Goal: Task Accomplishment & Management: Complete application form

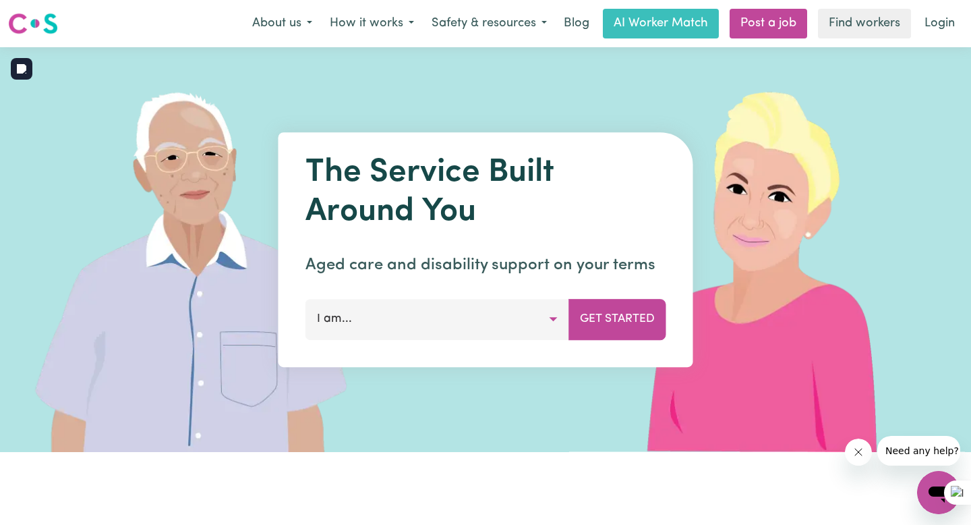
click at [401, 308] on button "I am..." at bounding box center [437, 319] width 264 height 40
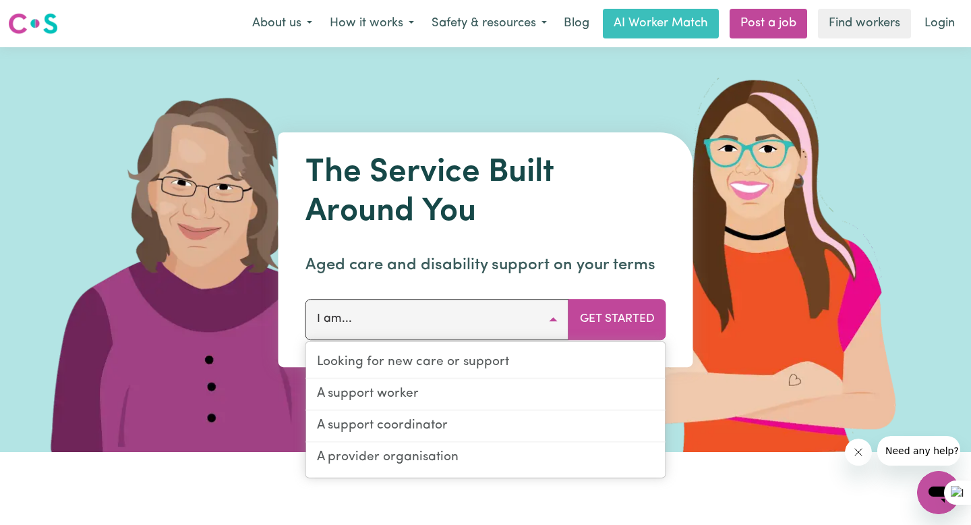
click at [508, 107] on div at bounding box center [485, 249] width 971 height 405
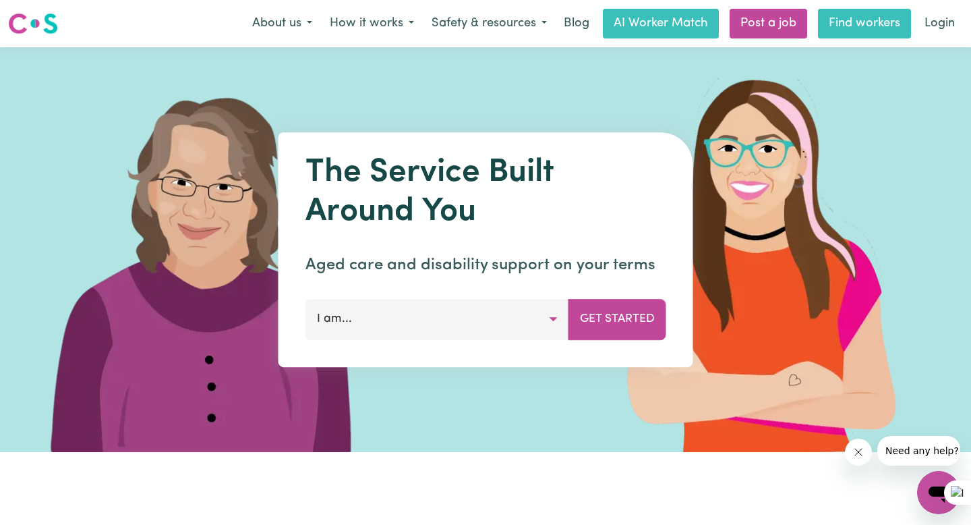
click at [840, 16] on link "Find workers" at bounding box center [864, 24] width 93 height 30
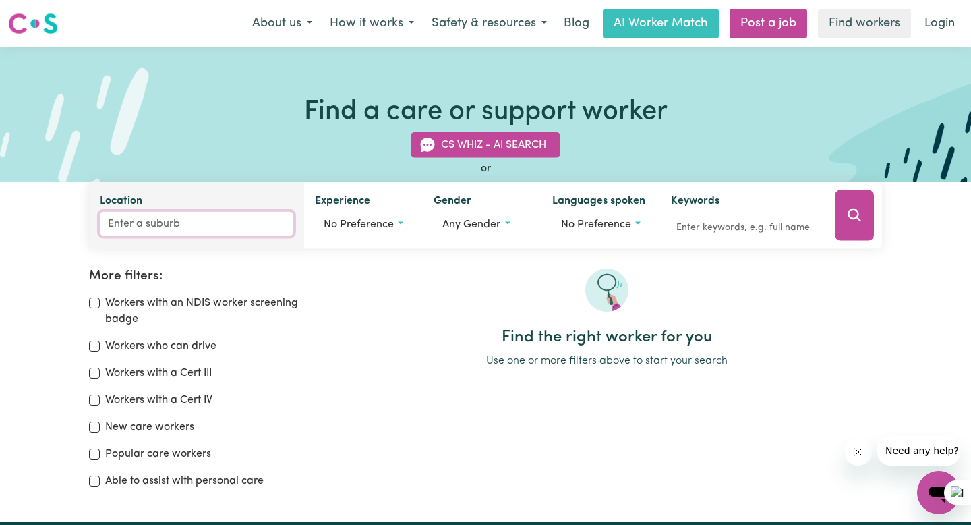
click at [210, 229] on input "Location" at bounding box center [197, 224] width 194 height 24
type input "marsden"
type input "[GEOGRAPHIC_DATA], [GEOGRAPHIC_DATA], 4132"
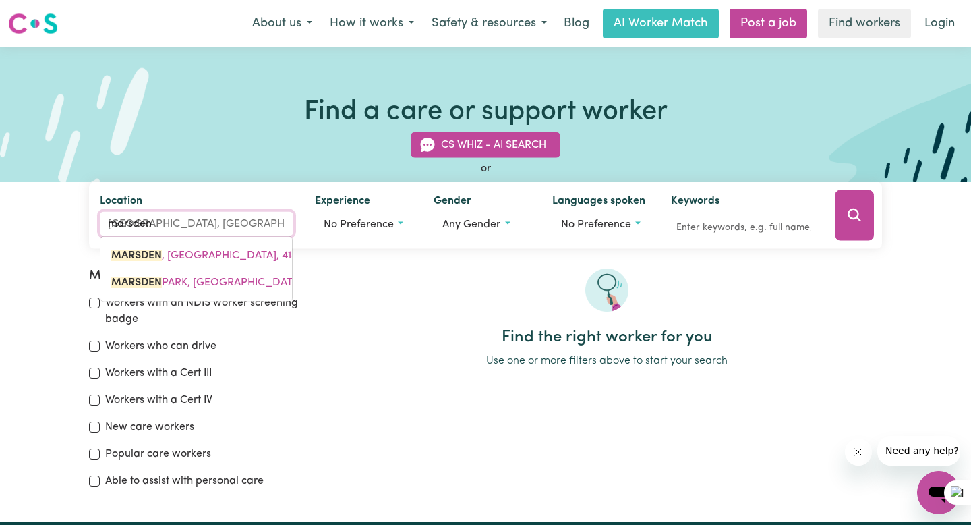
click at [156, 282] on mark "MARSDEN" at bounding box center [136, 282] width 51 height 11
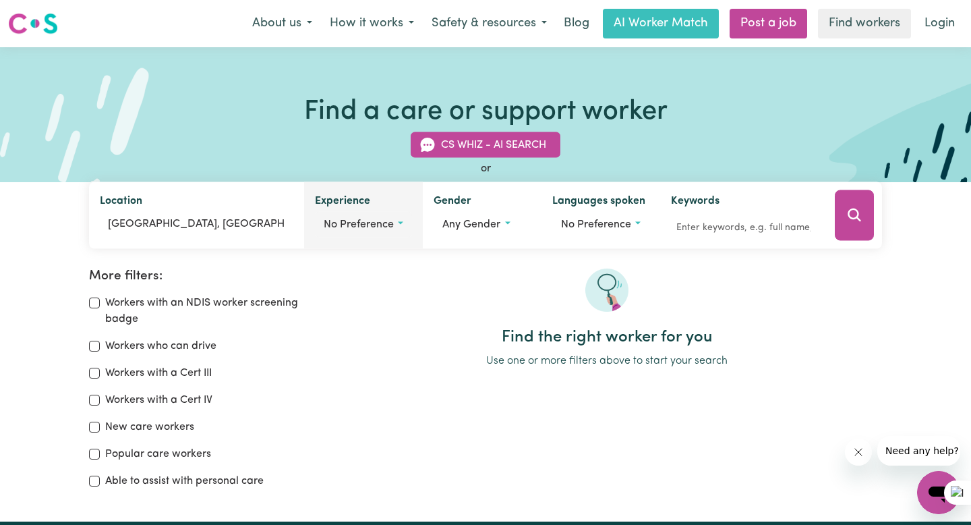
click at [384, 225] on span "No preference" at bounding box center [359, 224] width 70 height 11
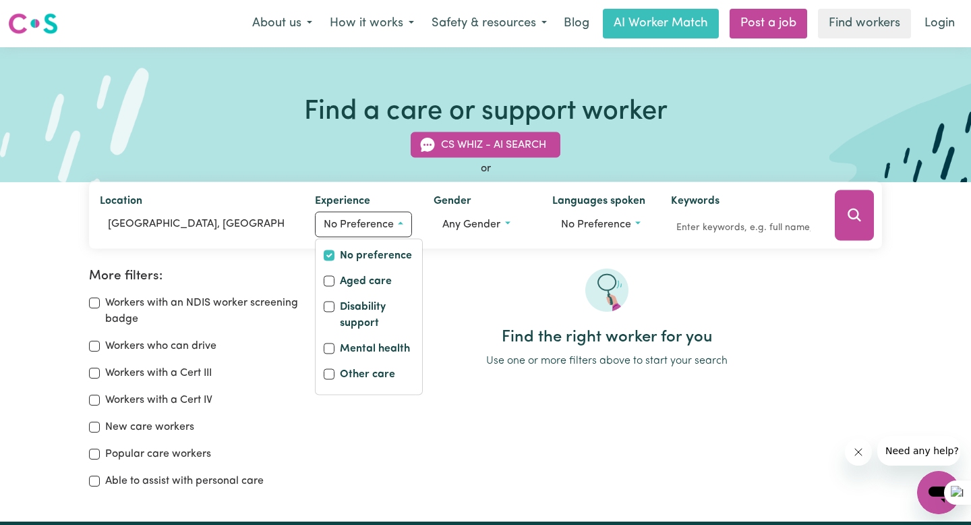
click at [459, 328] on h2 "Find the right worker for you" at bounding box center [607, 338] width 550 height 20
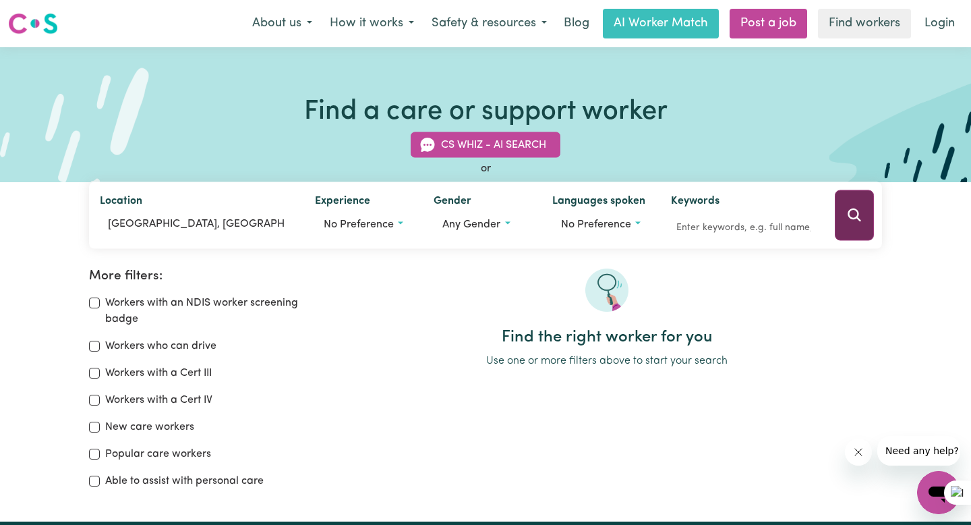
click at [856, 200] on button "Search" at bounding box center [854, 215] width 39 height 51
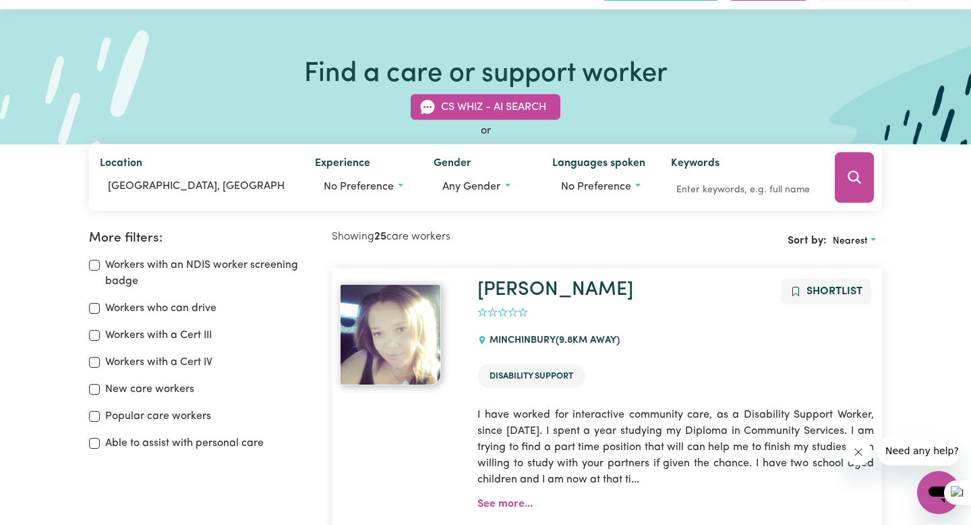
scroll to position [39, 0]
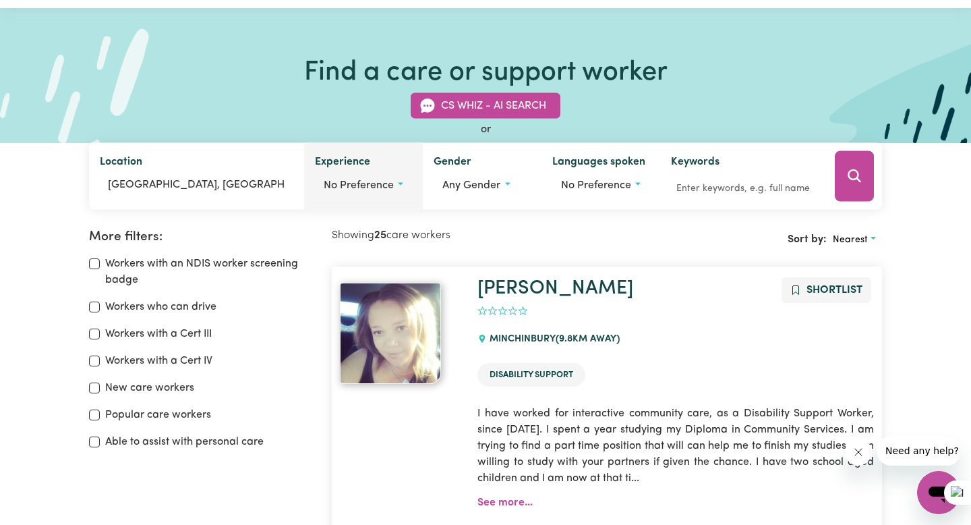
click at [388, 183] on span "No preference" at bounding box center [359, 185] width 70 height 11
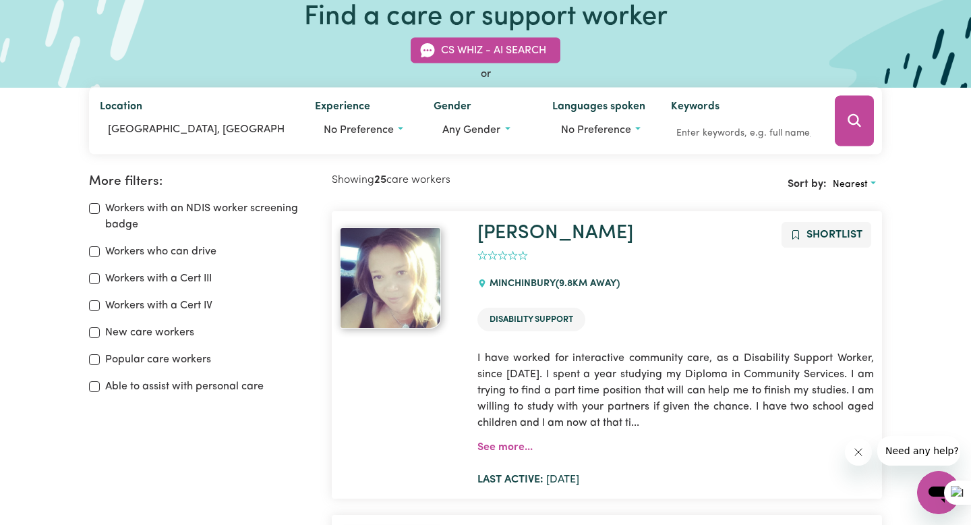
scroll to position [0, 0]
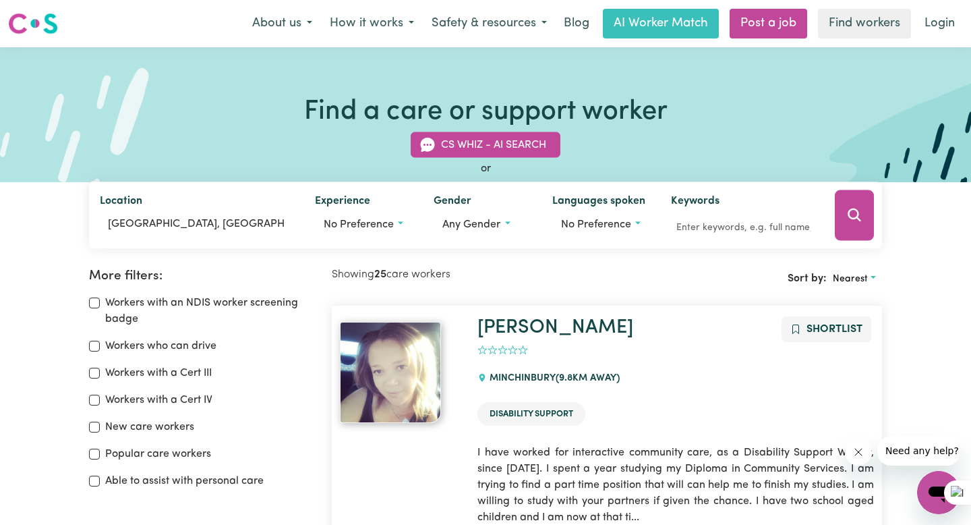
click at [15, 26] on img at bounding box center [33, 23] width 50 height 24
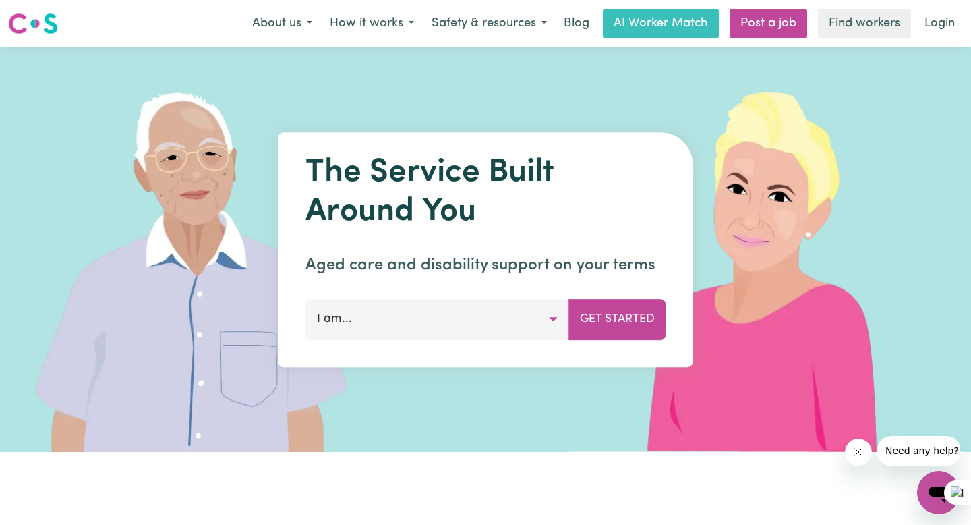
click at [506, 320] on button "I am..." at bounding box center [437, 319] width 264 height 40
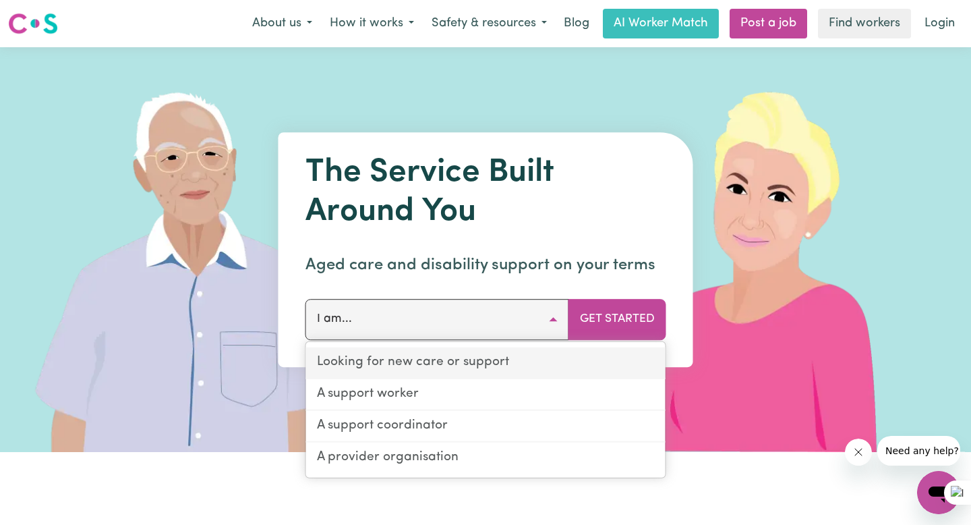
click at [516, 365] on link "Looking for new care or support" at bounding box center [485, 363] width 359 height 32
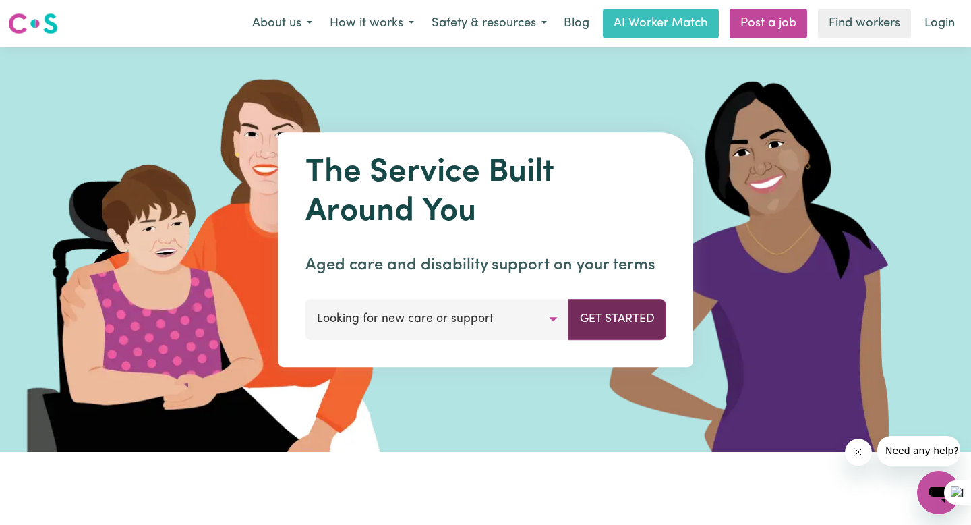
click at [610, 318] on button "Get Started" at bounding box center [617, 319] width 98 height 40
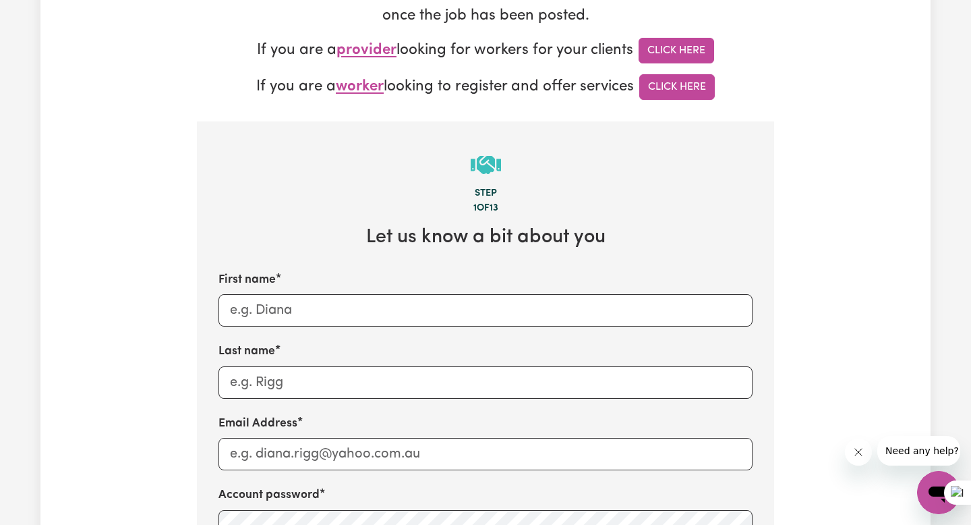
scroll to position [303, 0]
